Goal: Task Accomplishment & Management: Manage account settings

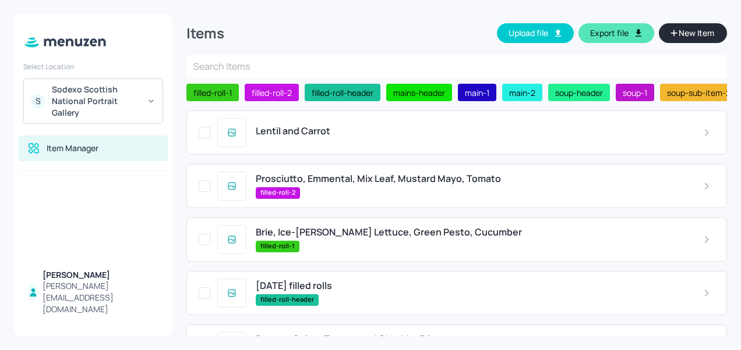
scroll to position [312, 0]
click at [318, 135] on span "Lentil and Carrot" at bounding box center [293, 131] width 75 height 11
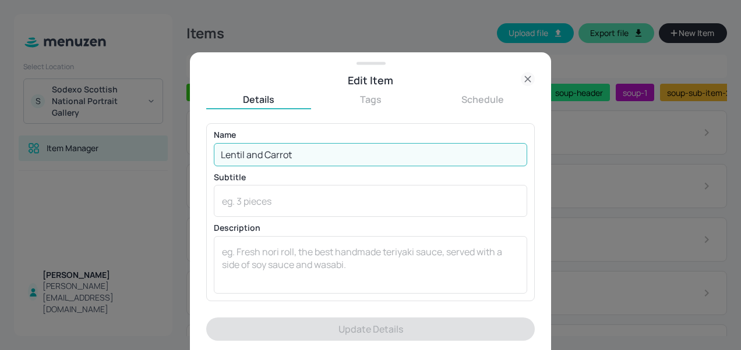
drag, startPoint x: 306, startPoint y: 149, endPoint x: 218, endPoint y: 151, distance: 87.9
click at [218, 151] on input "Lentil and Carrot" at bounding box center [370, 154] width 313 height 23
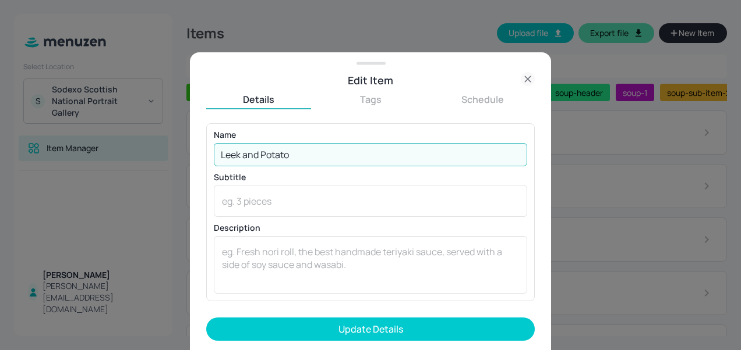
type input "Leek and Potato"
click at [206, 318] on button "Update Details" at bounding box center [370, 329] width 328 height 23
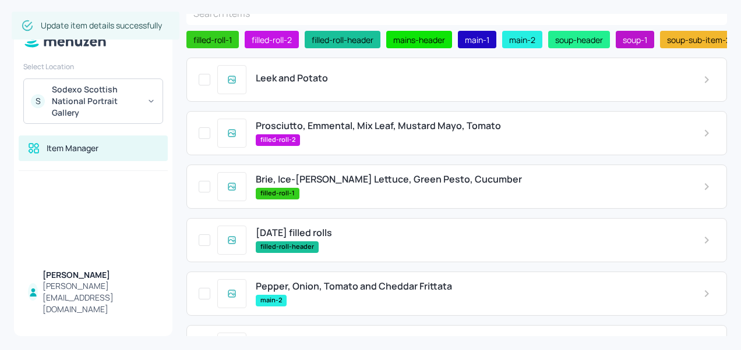
scroll to position [61, 0]
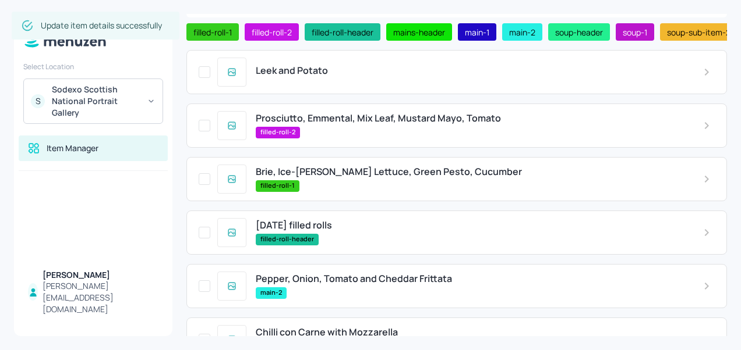
click at [350, 112] on div "Prosciutto, Emmental, Mix Leaf, Mustard Mayo, Tomato filled-roll-2" at bounding box center [456, 126] width 540 height 44
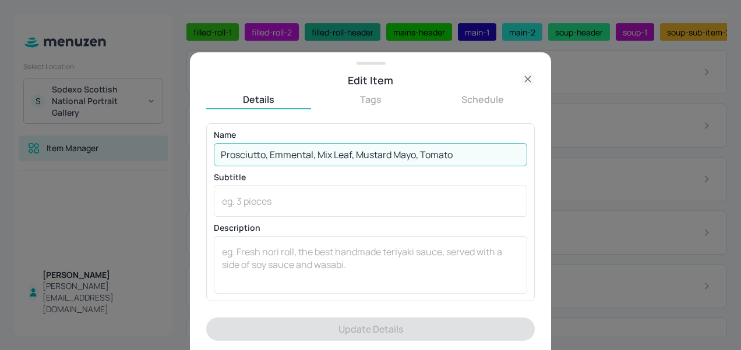
drag, startPoint x: 460, startPoint y: 152, endPoint x: 268, endPoint y: 140, distance: 191.9
click at [268, 140] on div "Name Prosciutto, Emmental, Mix Leaf, Mustard Mayo, Tomato ​" at bounding box center [370, 148] width 313 height 35
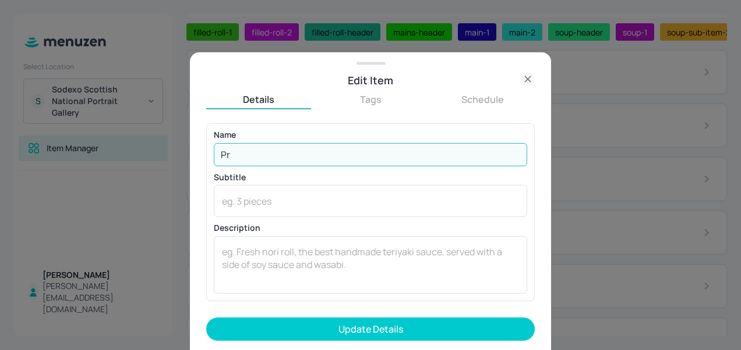
type input "P"
type input "Salami, Mustard Mayo, Lettuce, Gherkins, Cheddar"
click at [206, 318] on button "Update Details" at bounding box center [370, 329] width 328 height 23
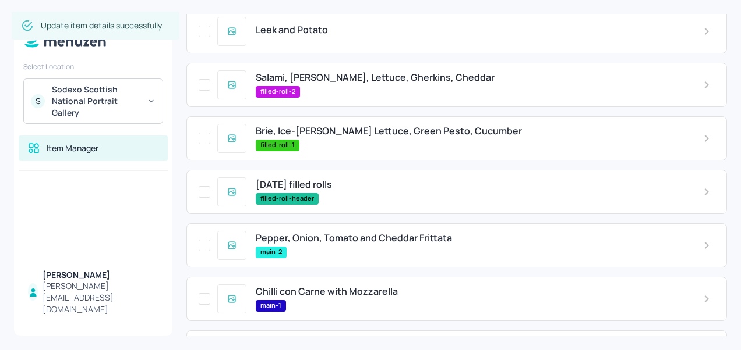
scroll to position [103, 0]
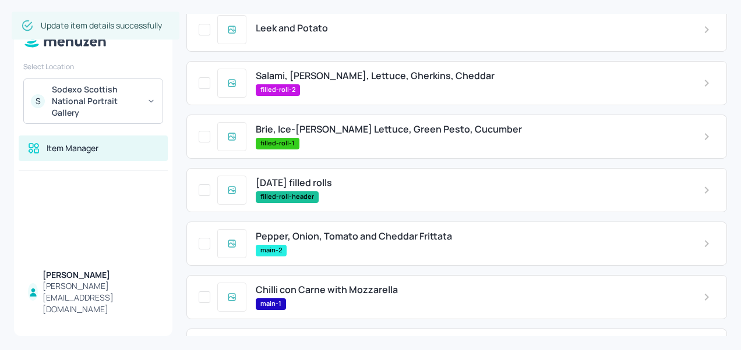
click at [310, 130] on span "Brie, Ice-berg Lettuce, Green Pesto, Cucumber" at bounding box center [389, 129] width 266 height 11
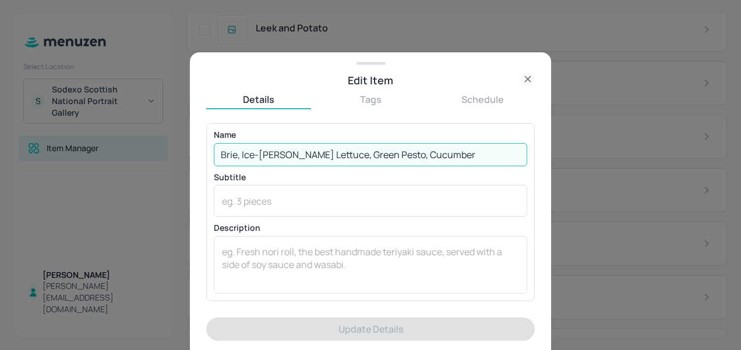
drag, startPoint x: 430, startPoint y: 156, endPoint x: 239, endPoint y: 164, distance: 190.5
click at [239, 164] on input "Brie, Ice-berg Lettuce, Green Pesto, Cucumber" at bounding box center [370, 154] width 313 height 23
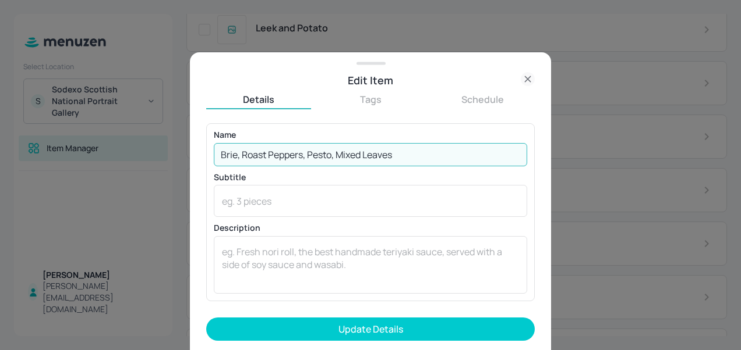
type input "Brie, Roast Peppers, Pesto, Mixed Leaves"
click at [206, 318] on button "Update Details" at bounding box center [370, 329] width 328 height 23
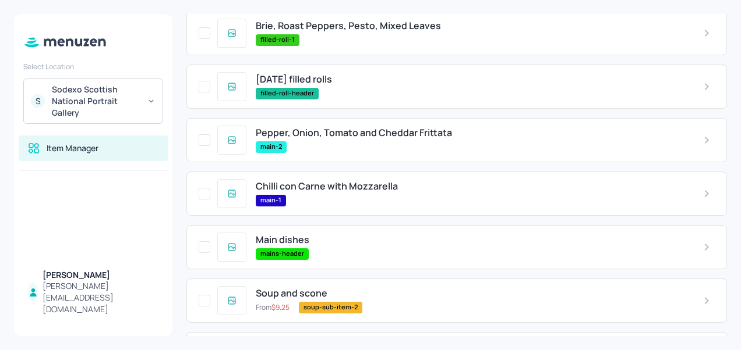
scroll to position [207, 0]
click at [311, 192] on span "Chilli con Carne with Mozzarella" at bounding box center [327, 185] width 142 height 11
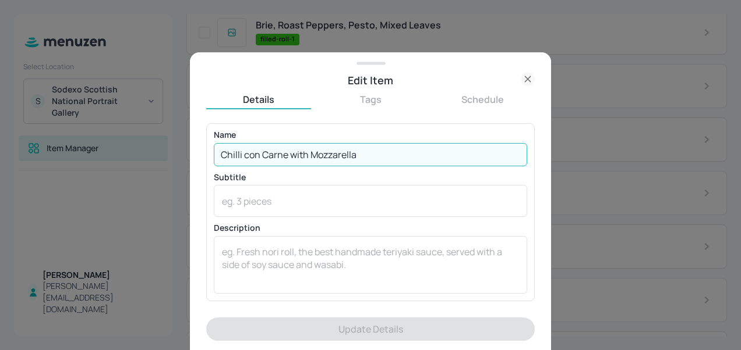
drag, startPoint x: 374, startPoint y: 150, endPoint x: 212, endPoint y: 156, distance: 162.6
click at [212, 156] on div "Name Chilli con Carne with Mozzarella ​ Subtitle x ​ Description x ​" at bounding box center [370, 212] width 328 height 178
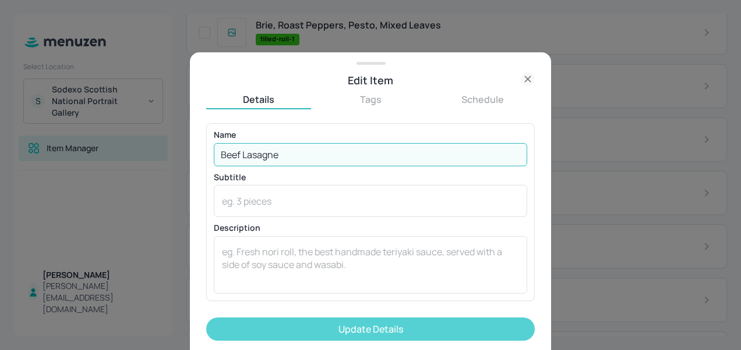
type input "Beef Lasagne"
click at [232, 330] on button "Update Details" at bounding box center [370, 329] width 328 height 23
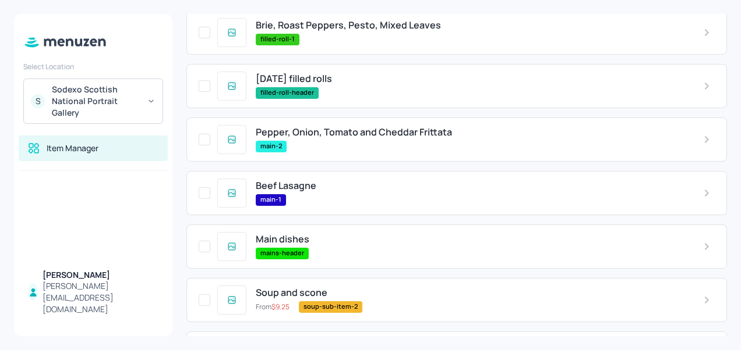
click at [348, 141] on div "Pepper, Onion, Tomato and Cheddar Frittata main-2" at bounding box center [469, 139] width 447 height 25
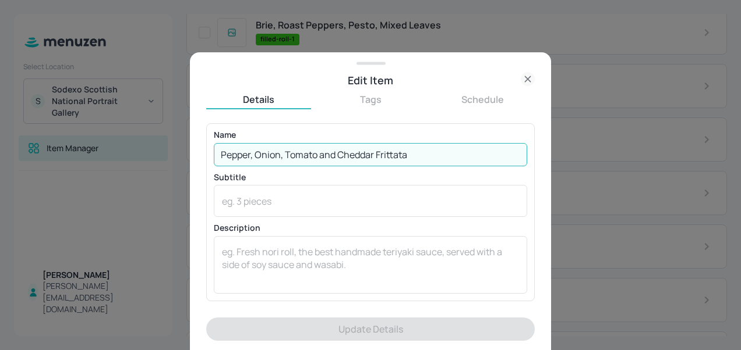
drag, startPoint x: 438, startPoint y: 155, endPoint x: 219, endPoint y: 154, distance: 219.5
click at [219, 154] on input "Pepper, Onion, Tomato and Cheddar Frittata" at bounding box center [370, 154] width 313 height 23
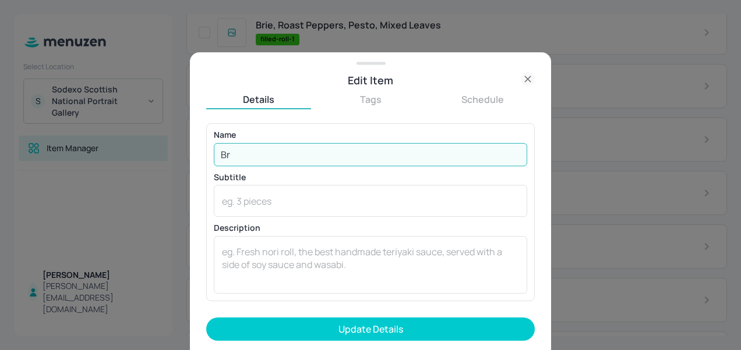
type input "B"
type input "Peppers, Onion, Tomato and Cheddar Frittata"
click at [206, 318] on button "Update Details" at bounding box center [370, 329] width 328 height 23
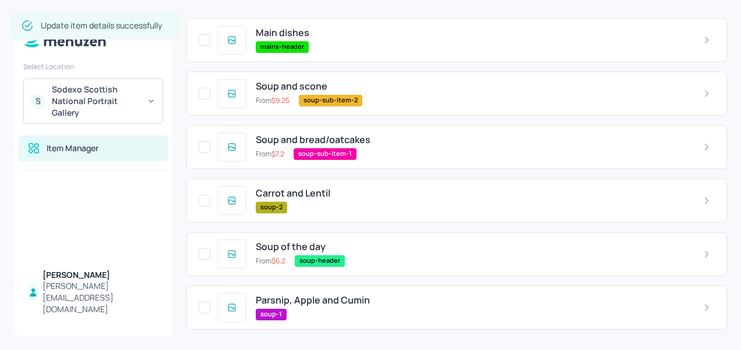
scroll to position [415, 0]
click at [395, 197] on div "Carrot and Lentil" at bounding box center [470, 192] width 429 height 11
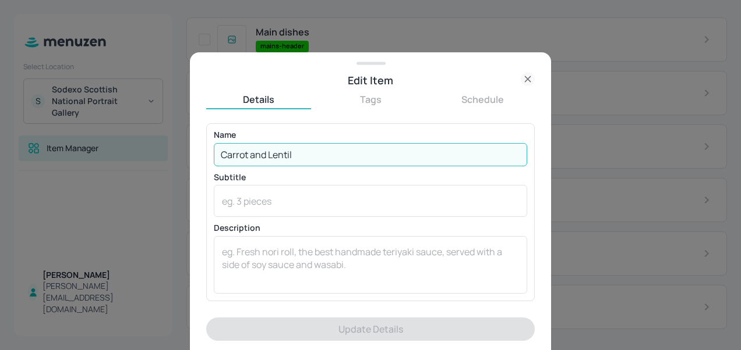
drag, startPoint x: 330, startPoint y: 156, endPoint x: 215, endPoint y: 144, distance: 115.3
click at [215, 144] on input "Carrot and Lentil" at bounding box center [370, 154] width 313 height 23
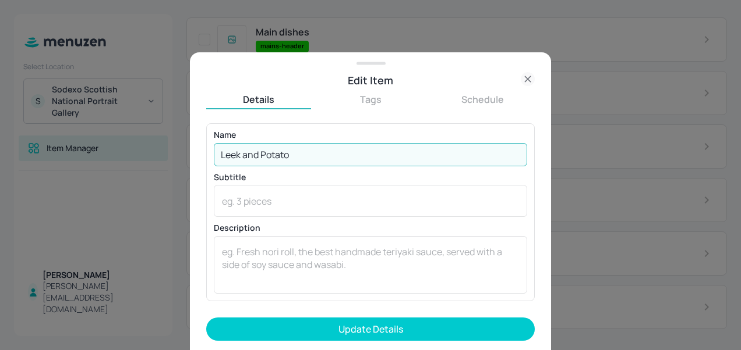
type input "Leek and Potato"
click at [206, 318] on button "Update Details" at bounding box center [370, 329] width 328 height 23
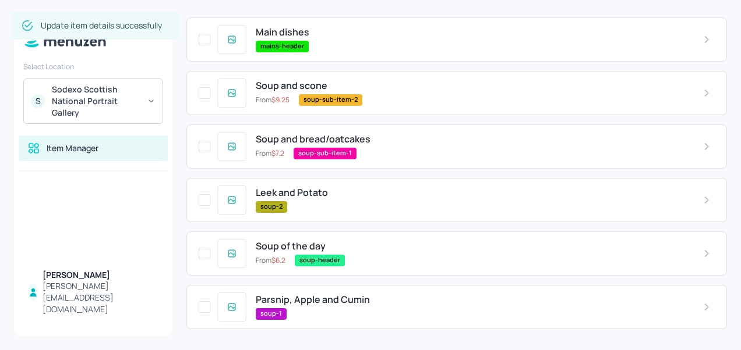
scroll to position [416, 0]
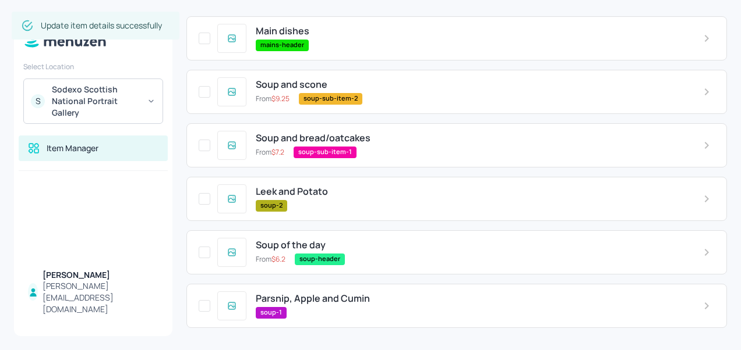
click at [313, 308] on div "soup-1" at bounding box center [470, 313] width 429 height 12
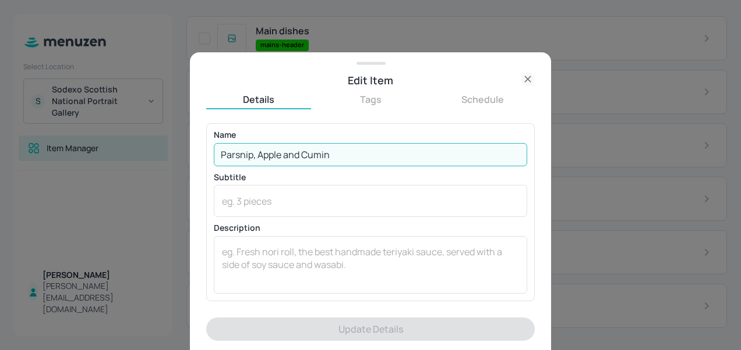
drag, startPoint x: 342, startPoint y: 149, endPoint x: 211, endPoint y: 140, distance: 131.9
click at [211, 140] on div "Name Parsnip, Apple and Cumin ​ Subtitle x ​ Description x ​" at bounding box center [370, 212] width 328 height 178
click at [352, 162] on input "Parsnip, Apple and Cumin" at bounding box center [370, 154] width 313 height 23
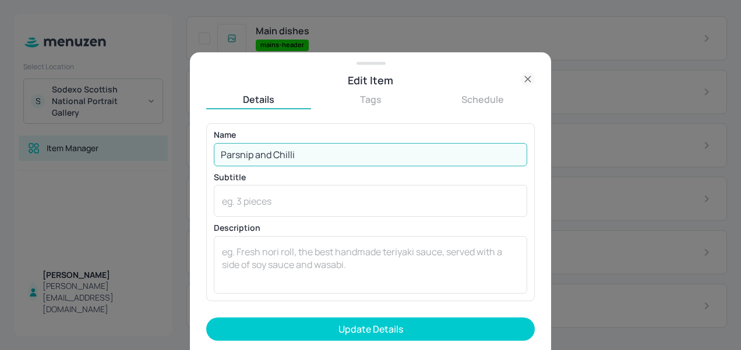
type input "Parsnip and Chilli"
click at [206, 318] on button "Update Details" at bounding box center [370, 329] width 328 height 23
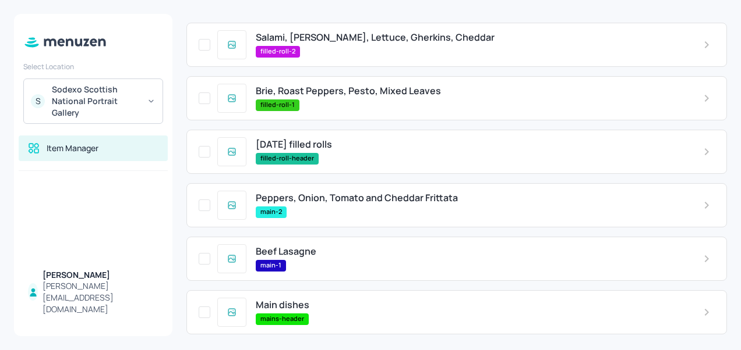
scroll to position [0, 0]
